Goal: Navigation & Orientation: Find specific page/section

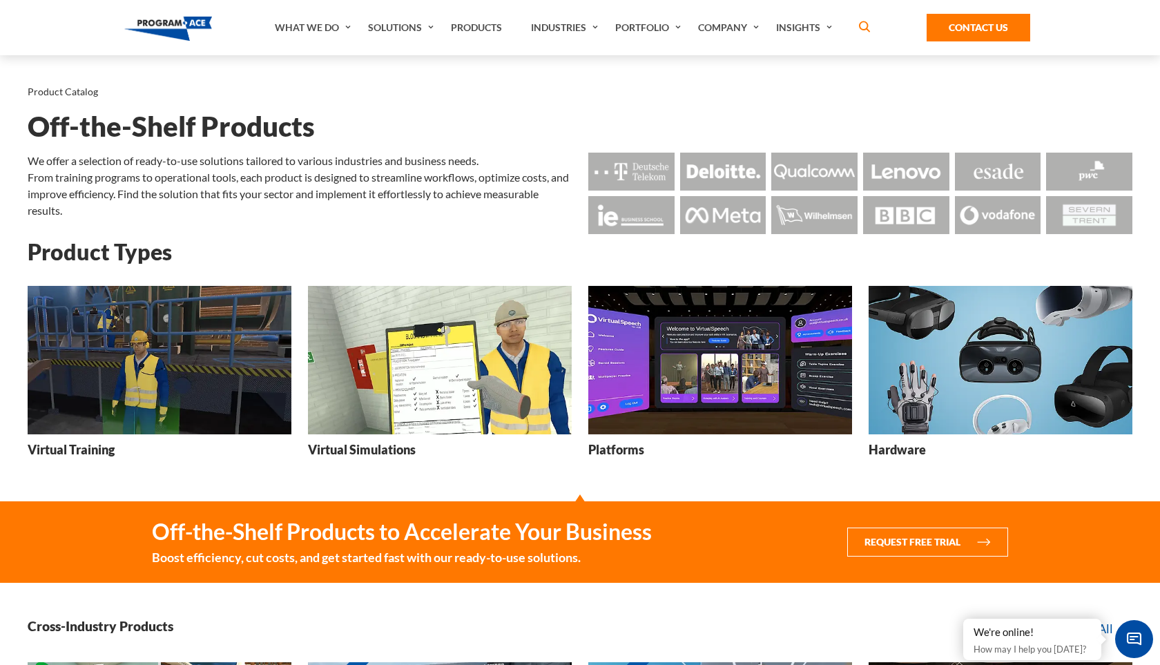
click at [708, 375] on img at bounding box center [720, 360] width 264 height 148
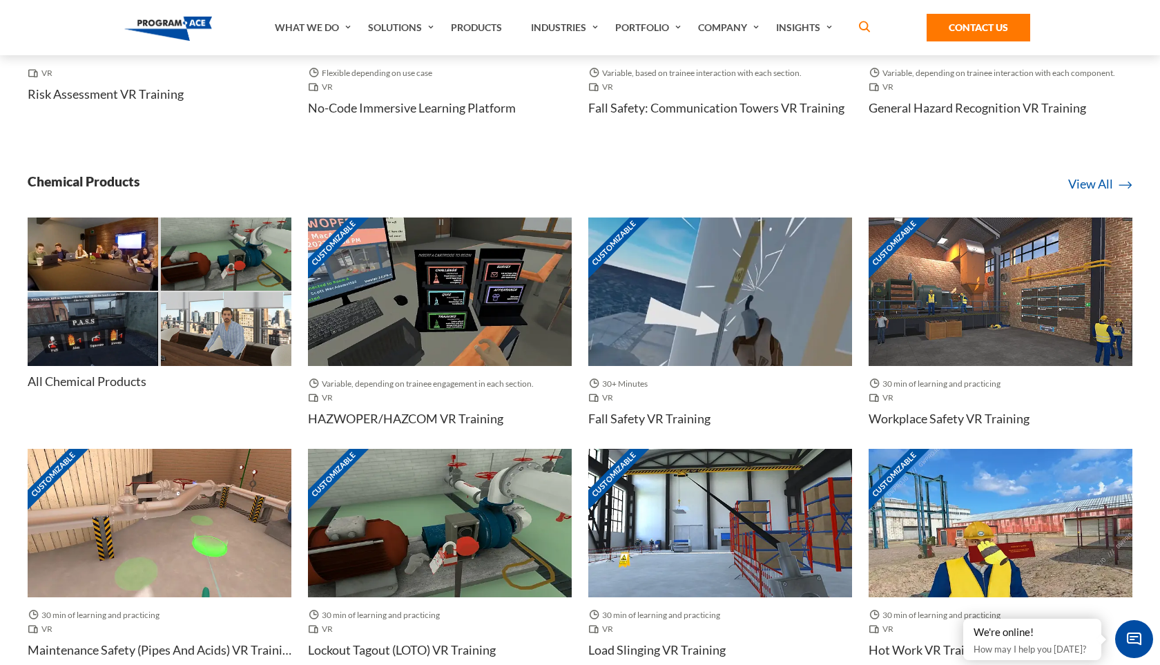
scroll to position [2071, 0]
